Goal: Information Seeking & Learning: Find specific page/section

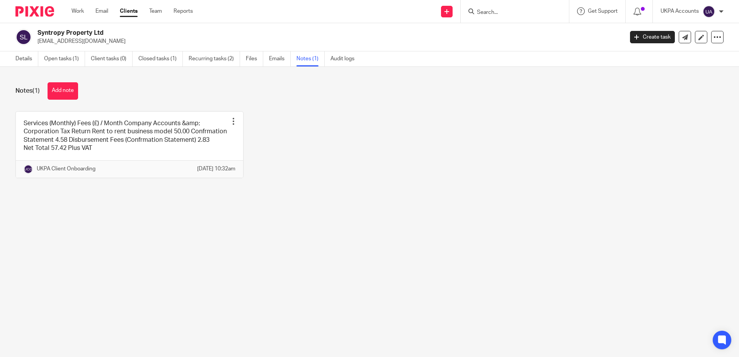
click at [537, 13] on input "Search" at bounding box center [511, 12] width 70 height 7
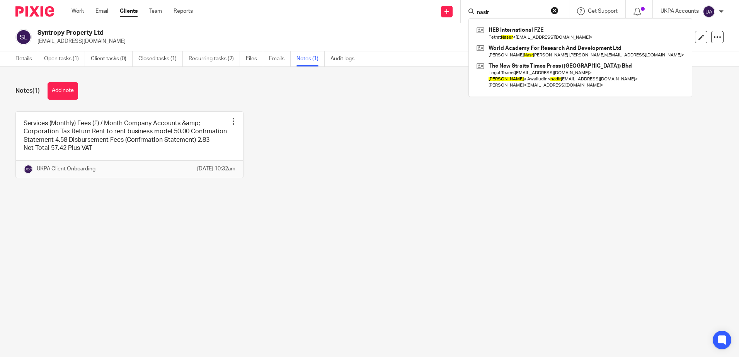
type input "nasir"
click at [510, 9] on form "nasir" at bounding box center [517, 12] width 82 height 10
drag, startPoint x: 516, startPoint y: 13, endPoint x: 521, endPoint y: 10, distance: 5.9
click at [516, 12] on input "nasir" at bounding box center [511, 12] width 70 height 7
drag, startPoint x: 521, startPoint y: 10, endPoint x: 582, endPoint y: 133, distance: 136.6
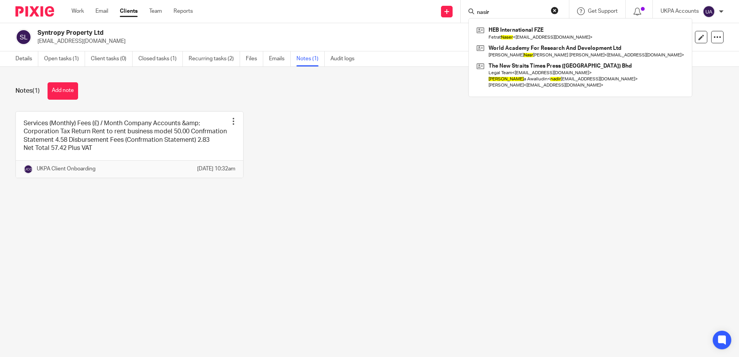
click at [332, 5] on div "Send new email Create task Add client nasir HEB International FZE Fetrat Naser …" at bounding box center [471, 11] width 535 height 23
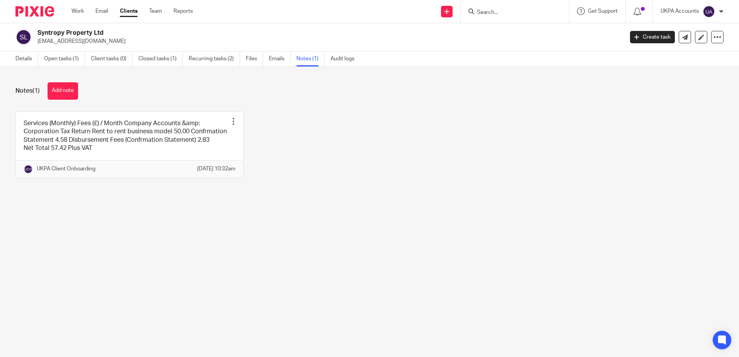
paste input "[EMAIL_ADDRESS][DOMAIN_NAME]"
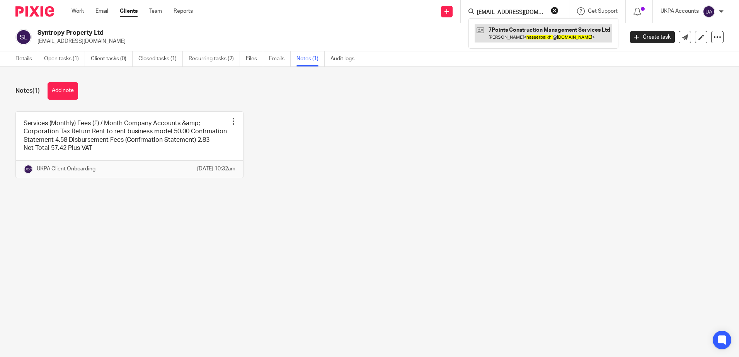
type input "[EMAIL_ADDRESS][DOMAIN_NAME]"
click at [519, 38] on link at bounding box center [544, 33] width 138 height 18
drag, startPoint x: 407, startPoint y: 218, endPoint x: 349, endPoint y: 222, distance: 58.1
click at [407, 218] on main "Syntropy Property Ltd bamboambo@hotmail.com Create task Update from Companies H…" at bounding box center [369, 178] width 739 height 357
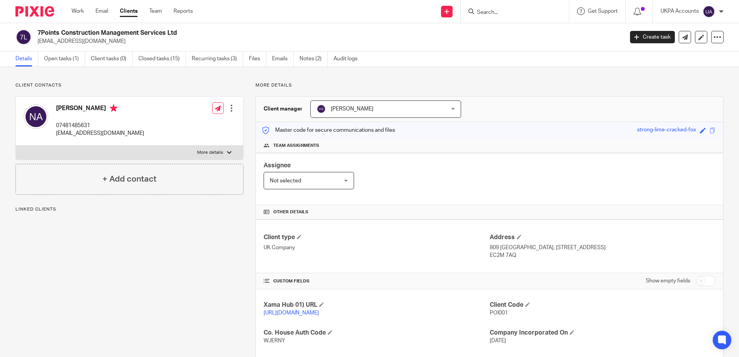
click at [101, 265] on div "Client contacts Nasser Albalkhi 07481485631 nasserbalkhi@hotmail.com Edit conta…" at bounding box center [123, 288] width 240 height 413
click at [111, 267] on div "Client contacts Nasser Albalkhi 07481485631 nasserbalkhi@hotmail.com Edit conta…" at bounding box center [123, 288] width 240 height 413
click at [100, 291] on div "Client contacts Nasser Albalkhi 07481485631 nasserbalkhi@hotmail.com Edit conta…" at bounding box center [123, 288] width 240 height 413
click at [129, 305] on div "Client contacts Nasser Albalkhi 07481485631 nasserbalkhi@hotmail.com Edit conta…" at bounding box center [123, 288] width 240 height 413
click at [530, 68] on div "Client contacts Nasser Albalkhi 07481485631 nasserbalkhi@hotmail.com Edit conta…" at bounding box center [369, 289] width 739 height 444
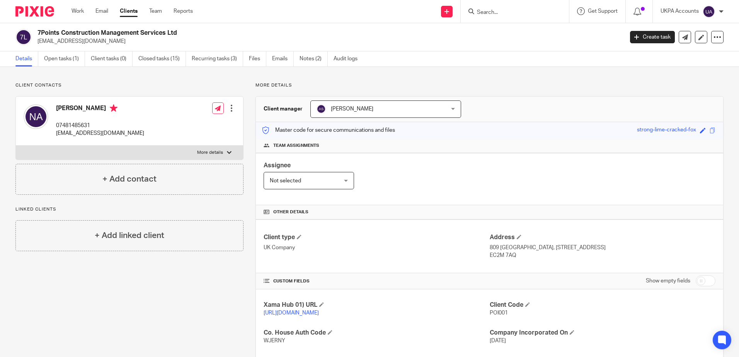
click at [206, 70] on div "Client contacts Nasser Albalkhi 07481485631 nasserbalkhi@hotmail.com Edit conta…" at bounding box center [369, 289] width 739 height 444
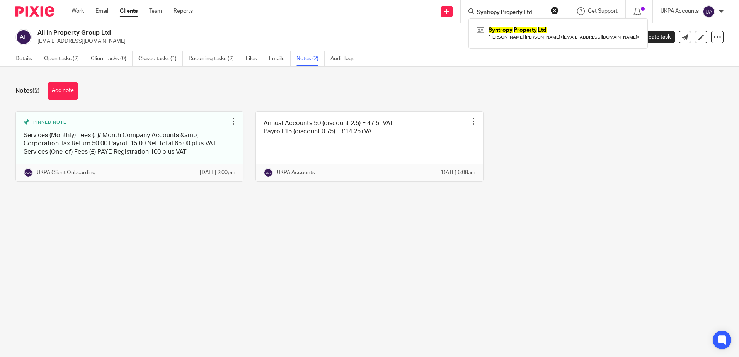
drag, startPoint x: 554, startPoint y: 9, endPoint x: 555, endPoint y: 22, distance: 13.2
click at [554, 9] on button "reset" at bounding box center [555, 11] width 8 height 8
click at [560, 144] on div "Pinned note Services (Monthly) Fees (£)/ Month Company Accounts &amp; Corporati…" at bounding box center [363, 152] width 720 height 82
drag, startPoint x: 490, startPoint y: 13, endPoint x: 519, endPoint y: 48, distance: 46.1
click at [490, 13] on input "Search" at bounding box center [511, 12] width 70 height 7
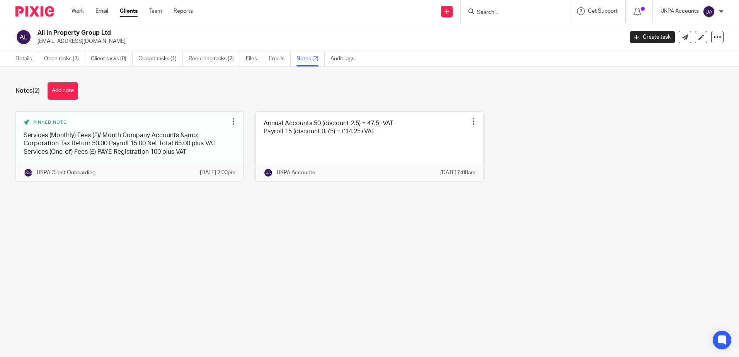
click at [548, 109] on div "Notes (2) Add note Pinned note Services (Monthly) Fees (£)/ Month Company Accou…" at bounding box center [369, 138] width 739 height 142
click at [513, 14] on input "Search" at bounding box center [511, 12] width 70 height 7
click at [489, 10] on input "Search" at bounding box center [511, 12] width 70 height 7
click at [519, 12] on input "Search" at bounding box center [511, 12] width 70 height 7
type input "7 points"
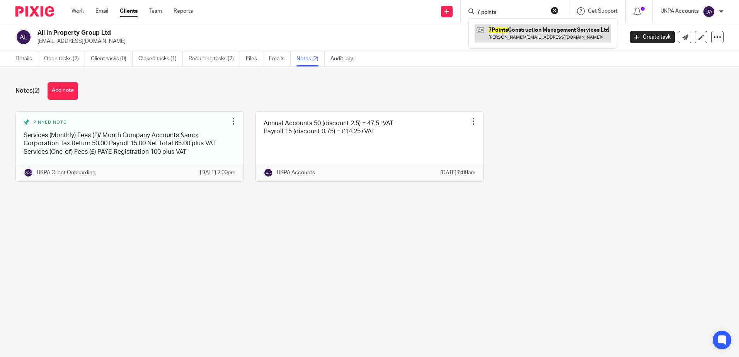
click at [524, 30] on link at bounding box center [543, 33] width 136 height 18
click at [168, 255] on main "All In Property Group Ltd hello@allinpropertygroup.co.uk Create task Update fro…" at bounding box center [369, 178] width 739 height 357
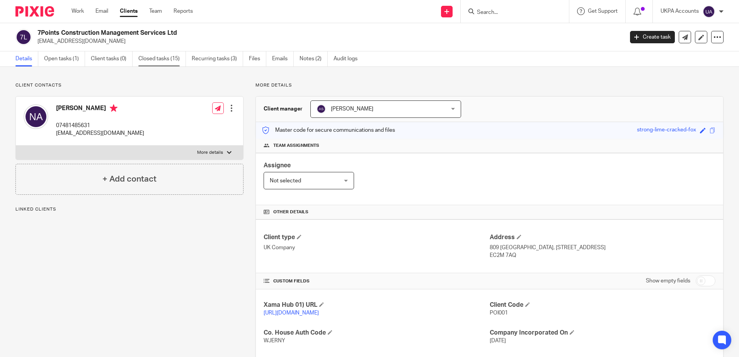
click at [161, 58] on link "Closed tasks (15)" at bounding box center [162, 58] width 48 height 15
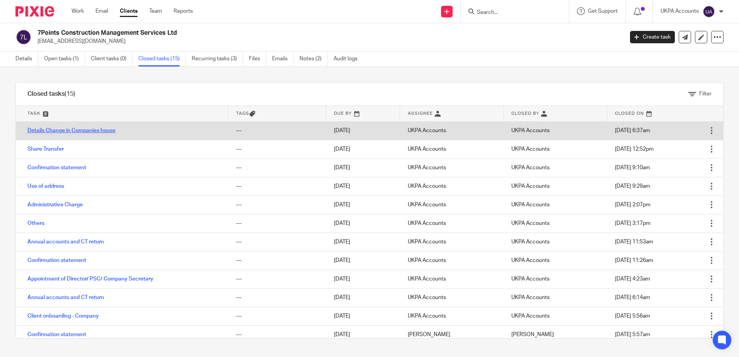
click at [65, 132] on link "Details Change in Companies house" at bounding box center [71, 130] width 88 height 5
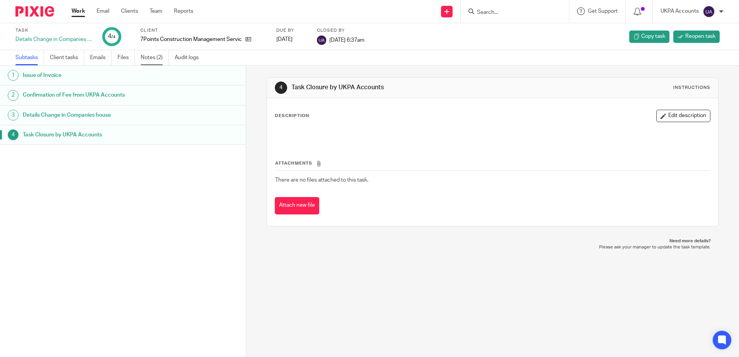
click at [141, 58] on link "Notes (2)" at bounding box center [155, 57] width 28 height 15
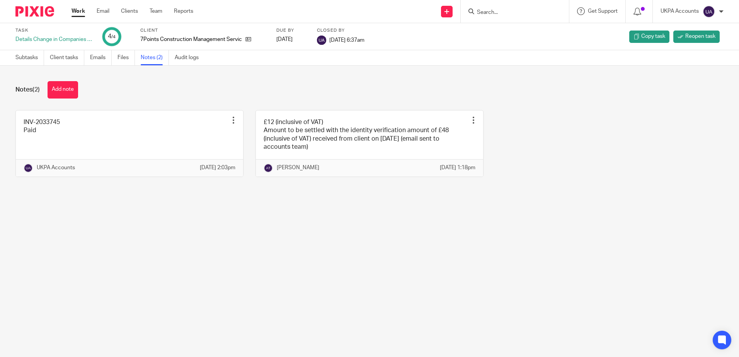
click at [341, 242] on main "Task Details Change in Companies house 4 /4 Client 7Points Construction Managem…" at bounding box center [369, 178] width 739 height 357
click at [352, 234] on main "Task Details Change in Companies house 4 /4 Client 7Points Construction Managem…" at bounding box center [369, 178] width 739 height 357
click at [362, 292] on main "Task Details Change in Companies house 4 /4 Client 7Points Construction Managem…" at bounding box center [369, 178] width 739 height 357
click at [357, 282] on main "Task Details Change in Companies house 4 /4 Client 7Points Construction Managem…" at bounding box center [369, 178] width 739 height 357
click at [209, 256] on main "Task Details Change in Companies house 4 /4 Client 7Points Construction Managem…" at bounding box center [369, 178] width 739 height 357
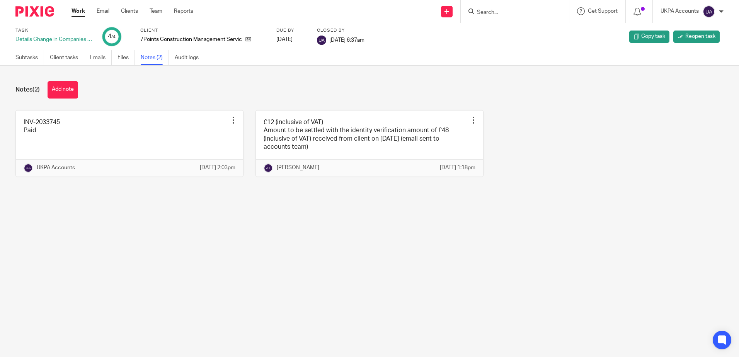
click at [501, 8] on form at bounding box center [517, 12] width 82 height 10
click at [499, 12] on input "Search" at bounding box center [511, 12] width 70 height 7
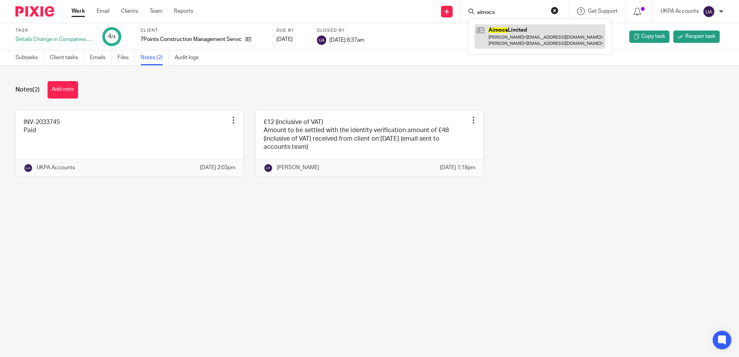
type input "aimocs"
click at [506, 38] on link at bounding box center [540, 36] width 131 height 24
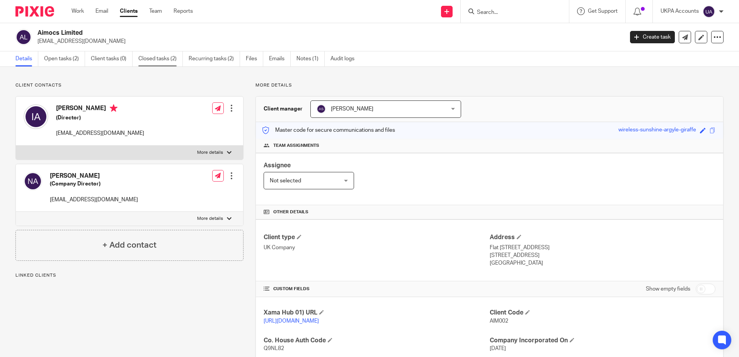
click at [160, 60] on link "Closed tasks (2)" at bounding box center [160, 58] width 44 height 15
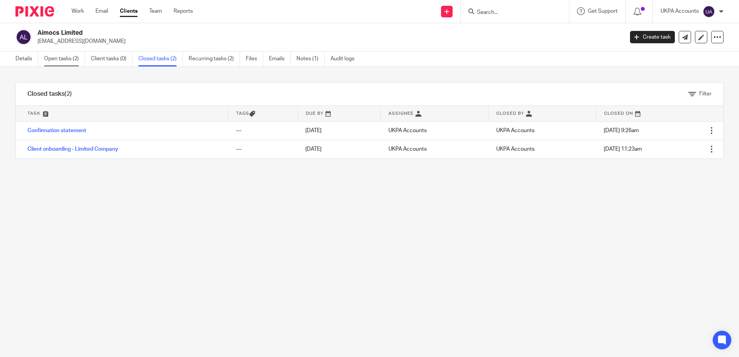
click at [51, 60] on link "Open tasks (2)" at bounding box center [64, 58] width 41 height 15
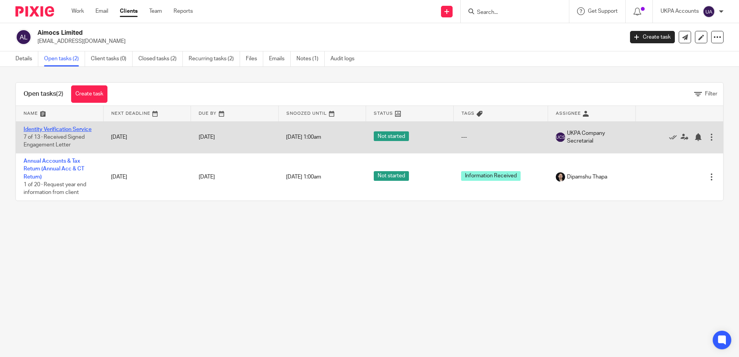
click at [53, 131] on link "Identity Verification Service" at bounding box center [58, 129] width 68 height 5
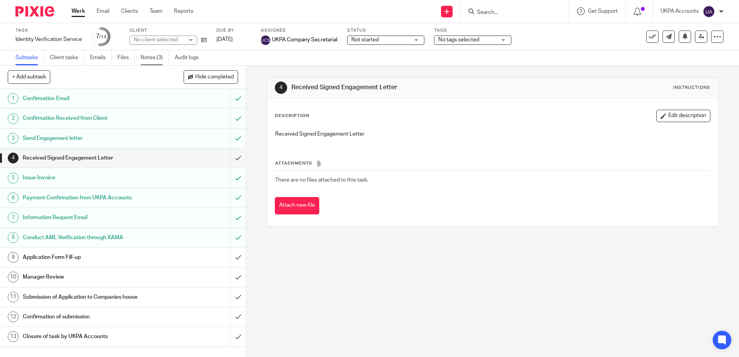
click at [159, 56] on link "Notes (3)" at bounding box center [155, 57] width 28 height 15
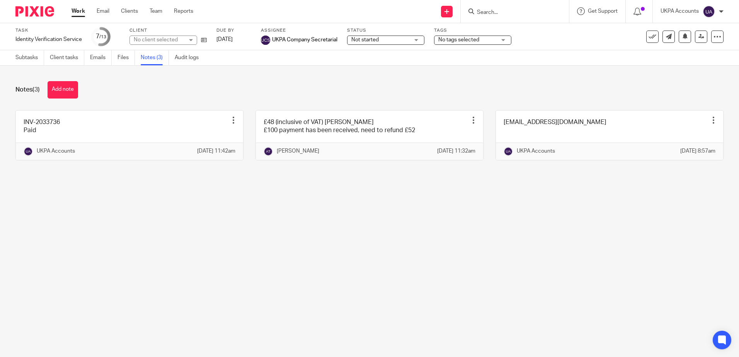
click at [342, 269] on main "Task Identity Verification Service Save Identity Verification Service 7 /13 Cli…" at bounding box center [369, 178] width 739 height 357
click at [365, 267] on main "Task Identity Verification Service Save Identity Verification Service 7 /13 Cli…" at bounding box center [369, 178] width 739 height 357
click at [374, 255] on main "Task Identity Verification Service Save Identity Verification Service 7 /13 Cli…" at bounding box center [369, 178] width 739 height 357
click at [403, 264] on main "Task Identity Verification Service Save Identity Verification Service 7 /13 Cli…" at bounding box center [369, 178] width 739 height 357
drag, startPoint x: 359, startPoint y: 213, endPoint x: 364, endPoint y: 194, distance: 19.4
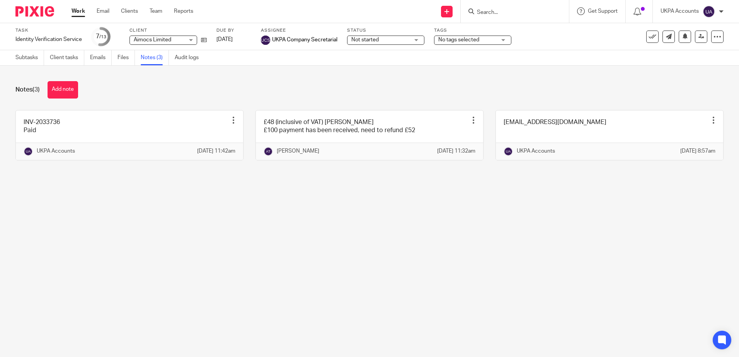
click at [359, 213] on main "Task Identity Verification Service Save Identity Verification Service 7 /13 Cli…" at bounding box center [369, 178] width 739 height 357
click at [387, 297] on main "Task Identity Verification Service Save Identity Verification Service 7 /13 Cli…" at bounding box center [369, 178] width 739 height 357
click at [347, 96] on div "Notes (3) Add note" at bounding box center [369, 89] width 708 height 17
